Goal: Navigation & Orientation: Find specific page/section

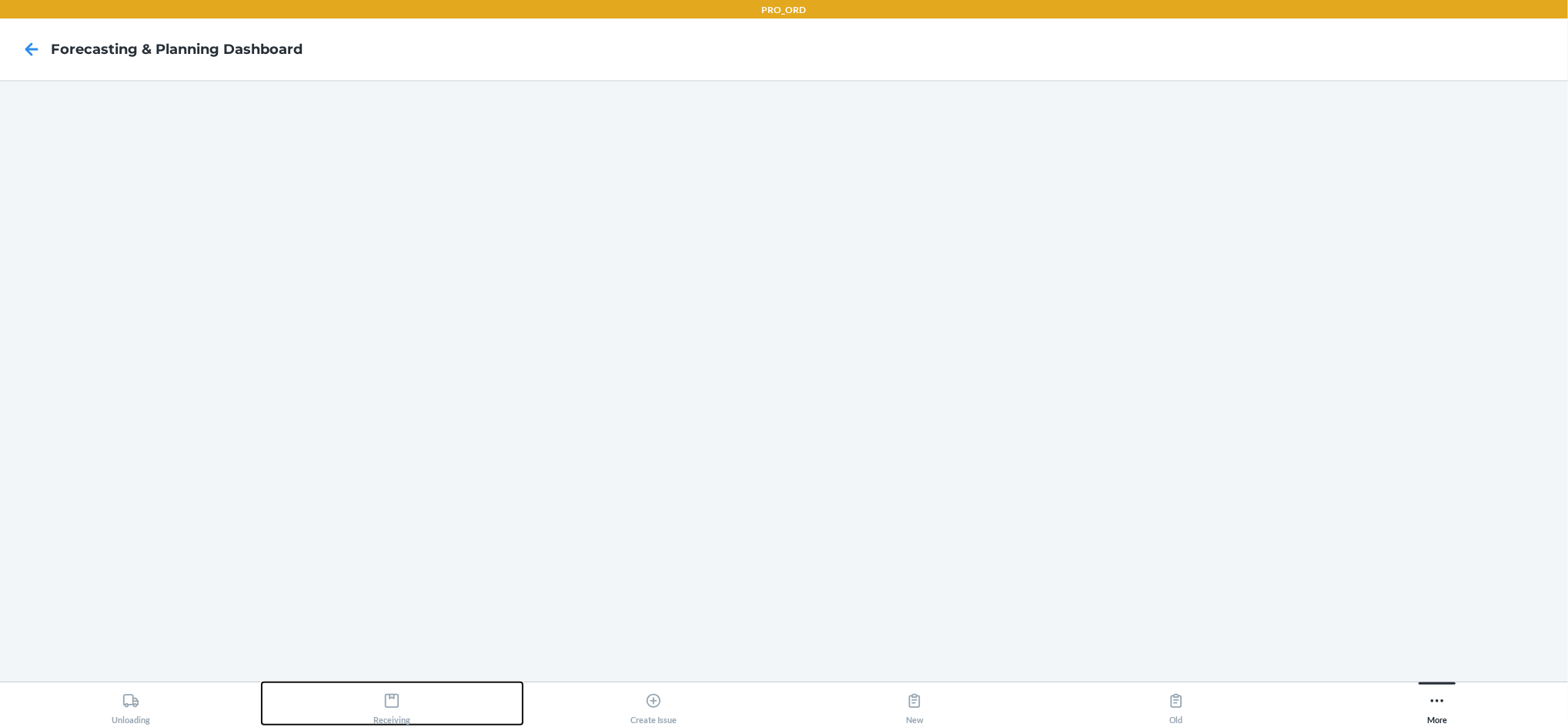
click at [386, 703] on icon at bounding box center [392, 700] width 17 height 17
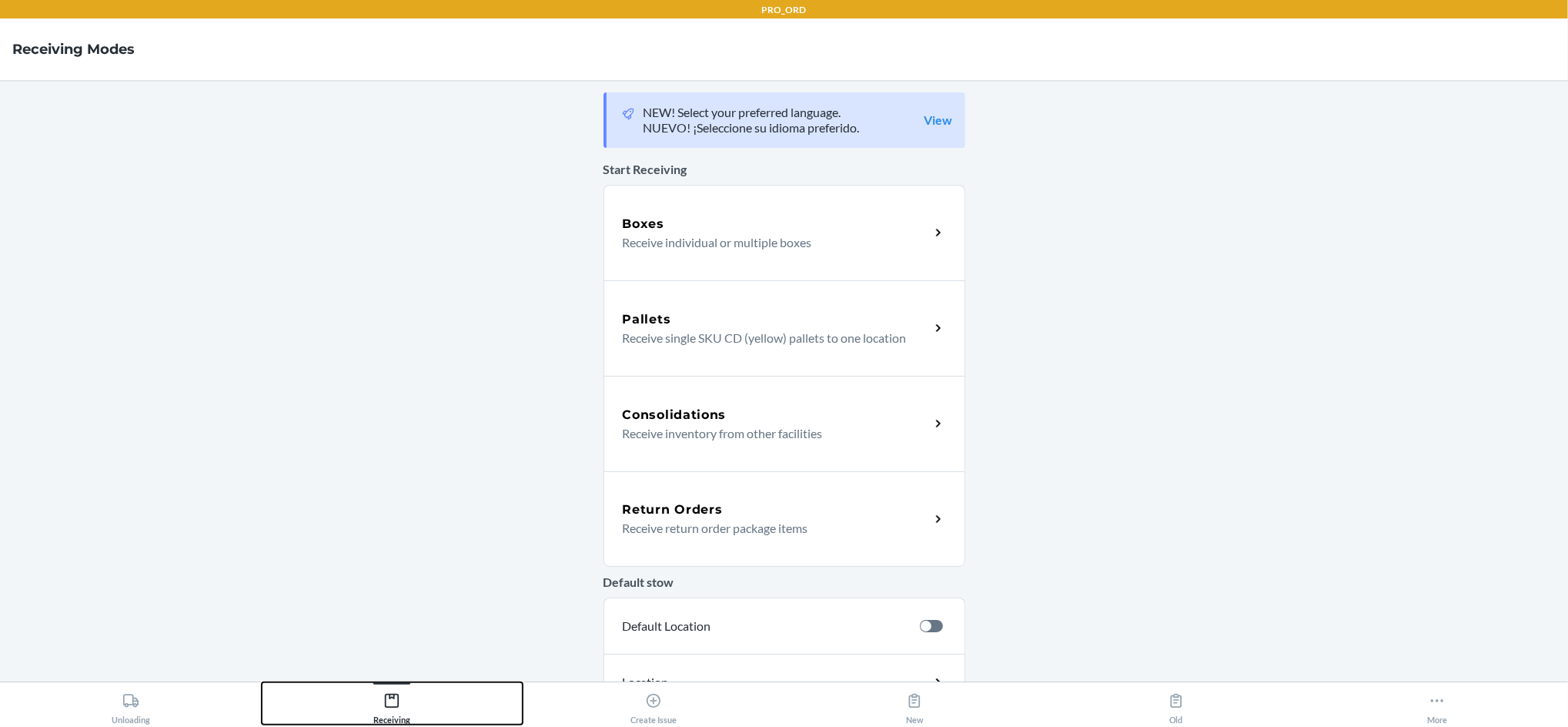
scroll to position [251, 0]
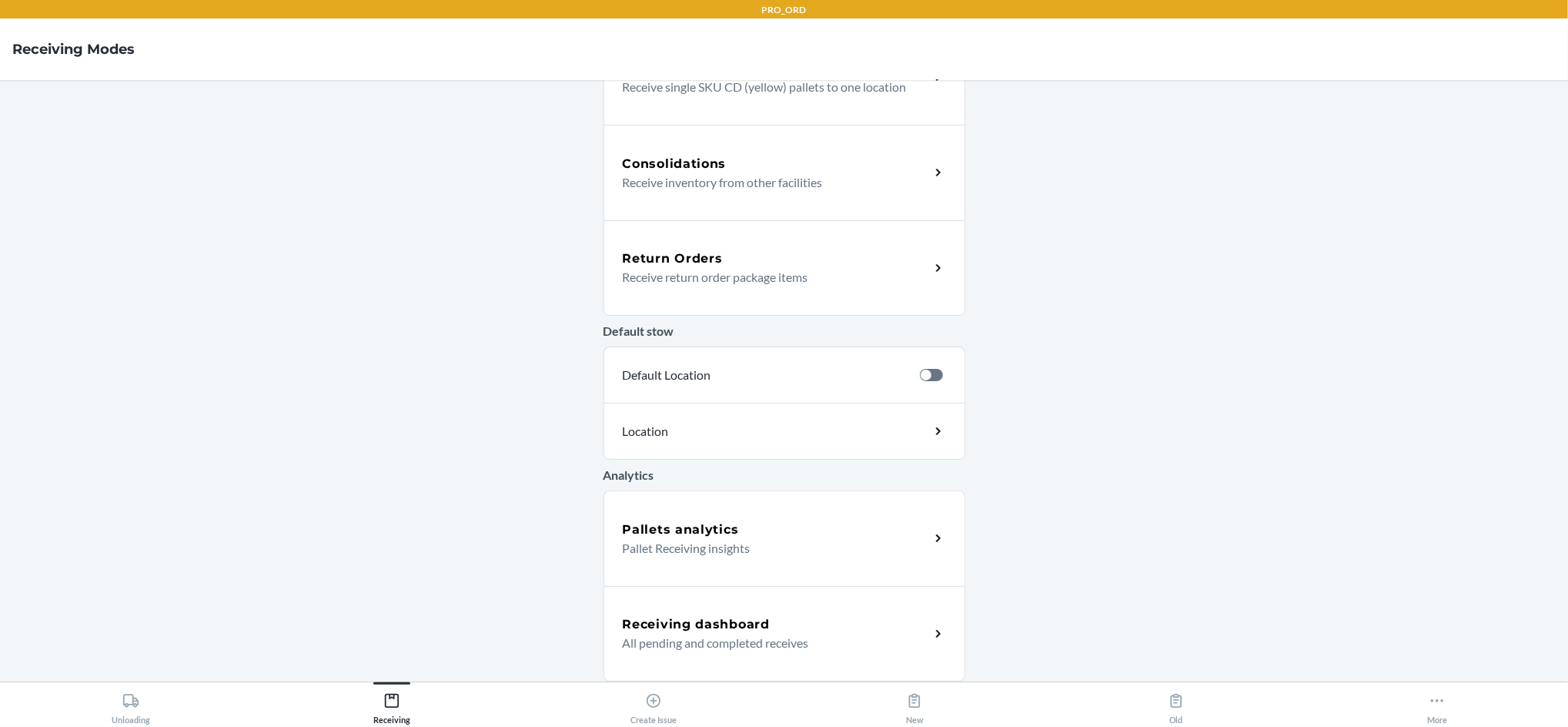
click at [798, 621] on div "Receiving dashboard" at bounding box center [776, 624] width 307 height 18
